Goal: Communication & Community: Answer question/provide support

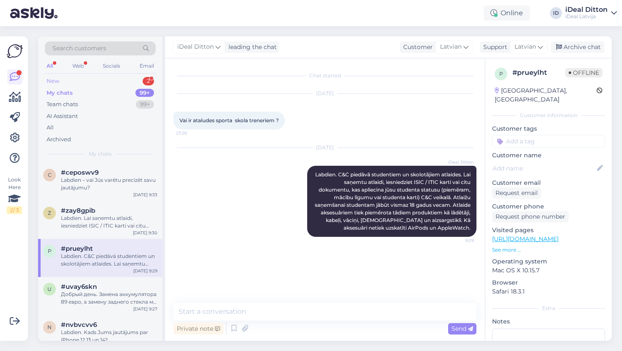
click at [61, 84] on div "New 2" at bounding box center [100, 81] width 111 height 12
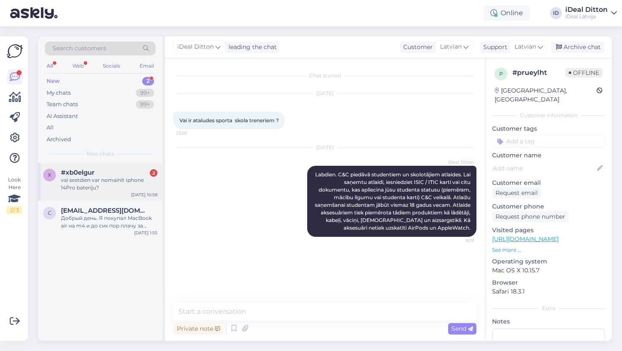
click at [101, 186] on div "vai sestdien var nomainīt Iphone 14Pro bateriju?" at bounding box center [109, 184] width 97 height 15
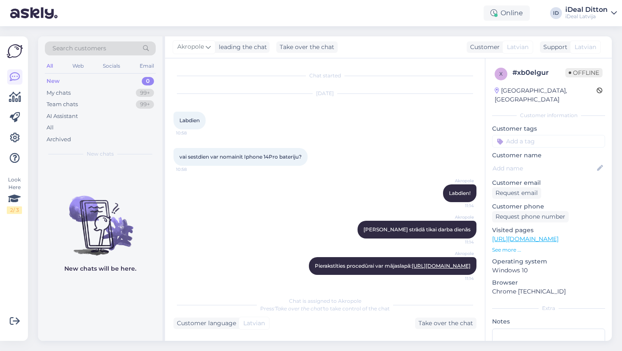
scroll to position [7, 0]
click at [64, 90] on div "My chats" at bounding box center [59, 93] width 24 height 8
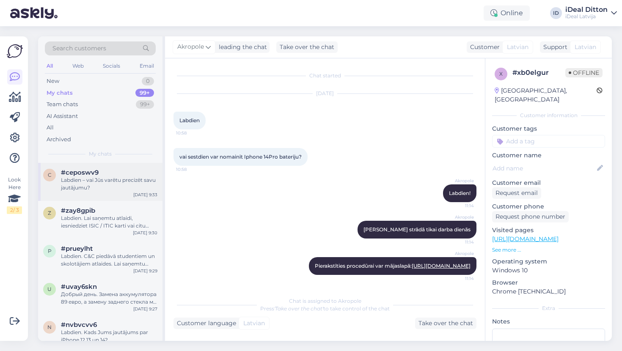
click at [126, 185] on div "Labdien – vai Jūs varētu precizēt savu jautājumu?" at bounding box center [109, 184] width 97 height 15
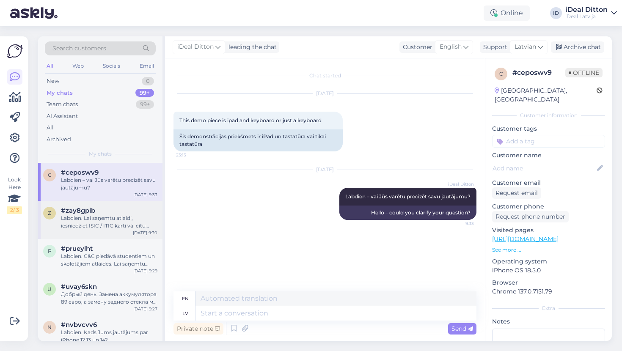
click at [123, 215] on div "Labdien. Lai saņemtu atlaidi, iesniedziet ISIC / ITIC karti vai citu dokumentu,…" at bounding box center [109, 222] width 97 height 15
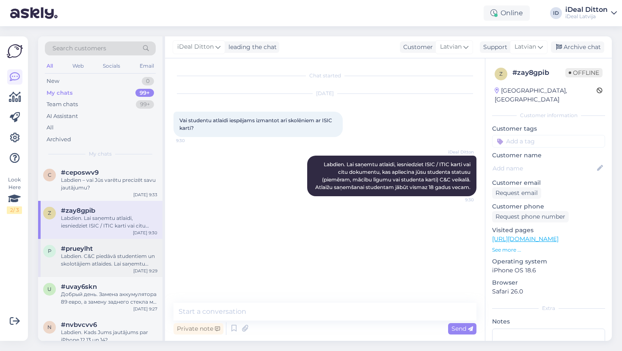
click at [98, 253] on div "Labdien. C&C piedāvā studentiem un skolotājiem atlaides. Lai saņemtu atlaidi, i…" at bounding box center [109, 260] width 97 height 15
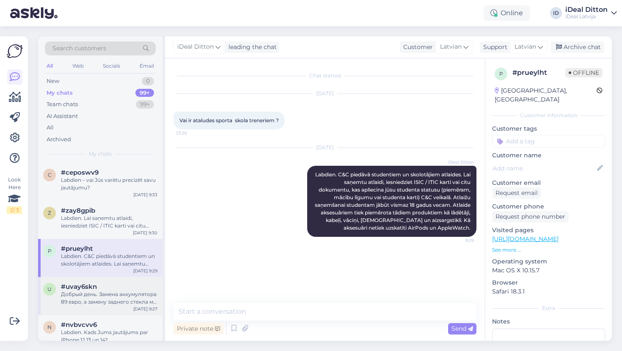
click at [94, 286] on span "#uvay6skn" at bounding box center [79, 287] width 36 height 8
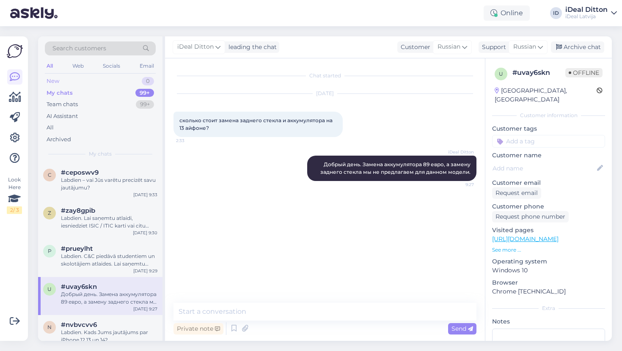
click at [60, 81] on div "New 0" at bounding box center [100, 81] width 111 height 12
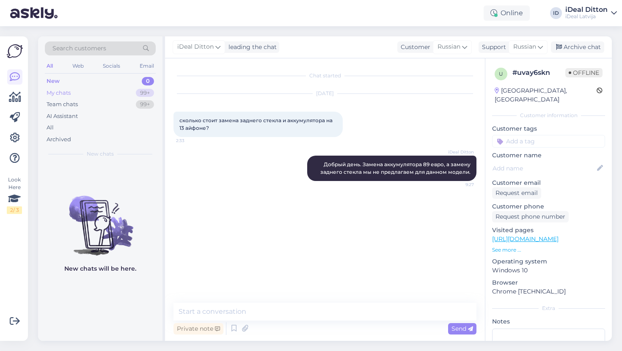
click at [56, 93] on div "My chats" at bounding box center [59, 93] width 24 height 8
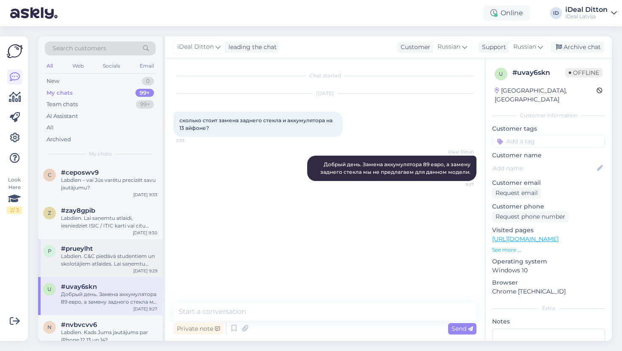
click at [102, 257] on div "Labdien. C&C piedāvā studentiem un skolotājiem atlaides. Lai saņemtu atlaidi, i…" at bounding box center [109, 260] width 97 height 15
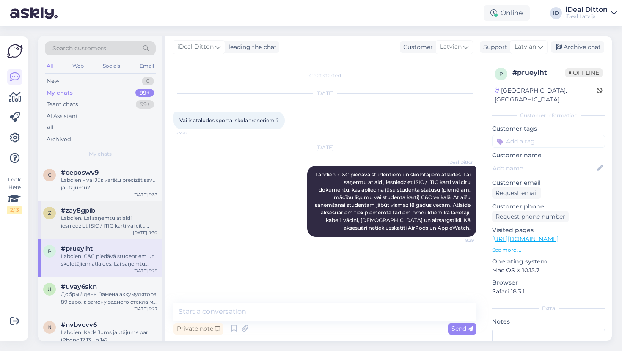
click at [95, 230] on div "z #zay8gpib Labdien. Lai saņemtu atlaidi, iesniedziet ISIC / ITIC karti vai cit…" at bounding box center [100, 220] width 124 height 38
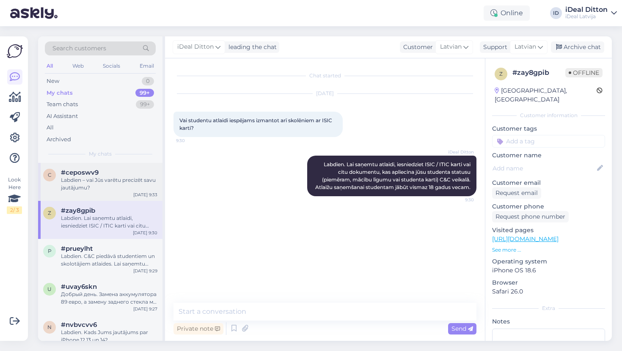
click at [81, 180] on div "Labdien – vai Jūs varētu precizēt savu jautājumu?" at bounding box center [109, 184] width 97 height 15
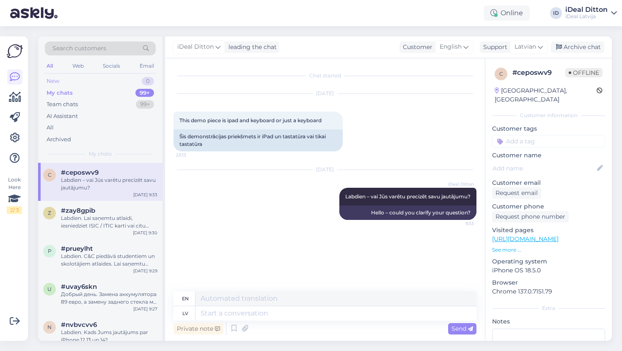
click at [56, 81] on div "New" at bounding box center [53, 81] width 13 height 8
